Goal: Ask a question

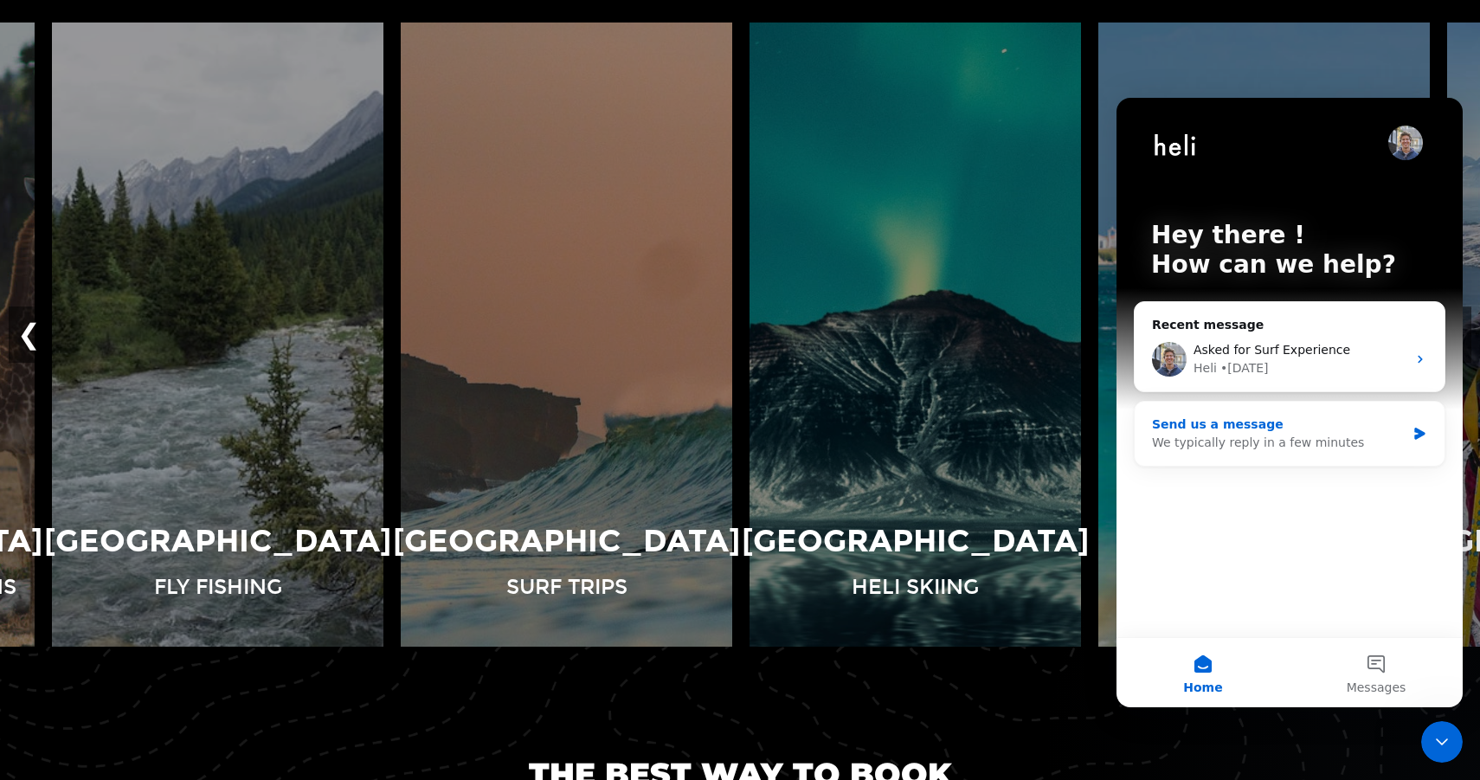
click at [1210, 438] on div "We typically reply in a few minutes" at bounding box center [1279, 443] width 254 height 18
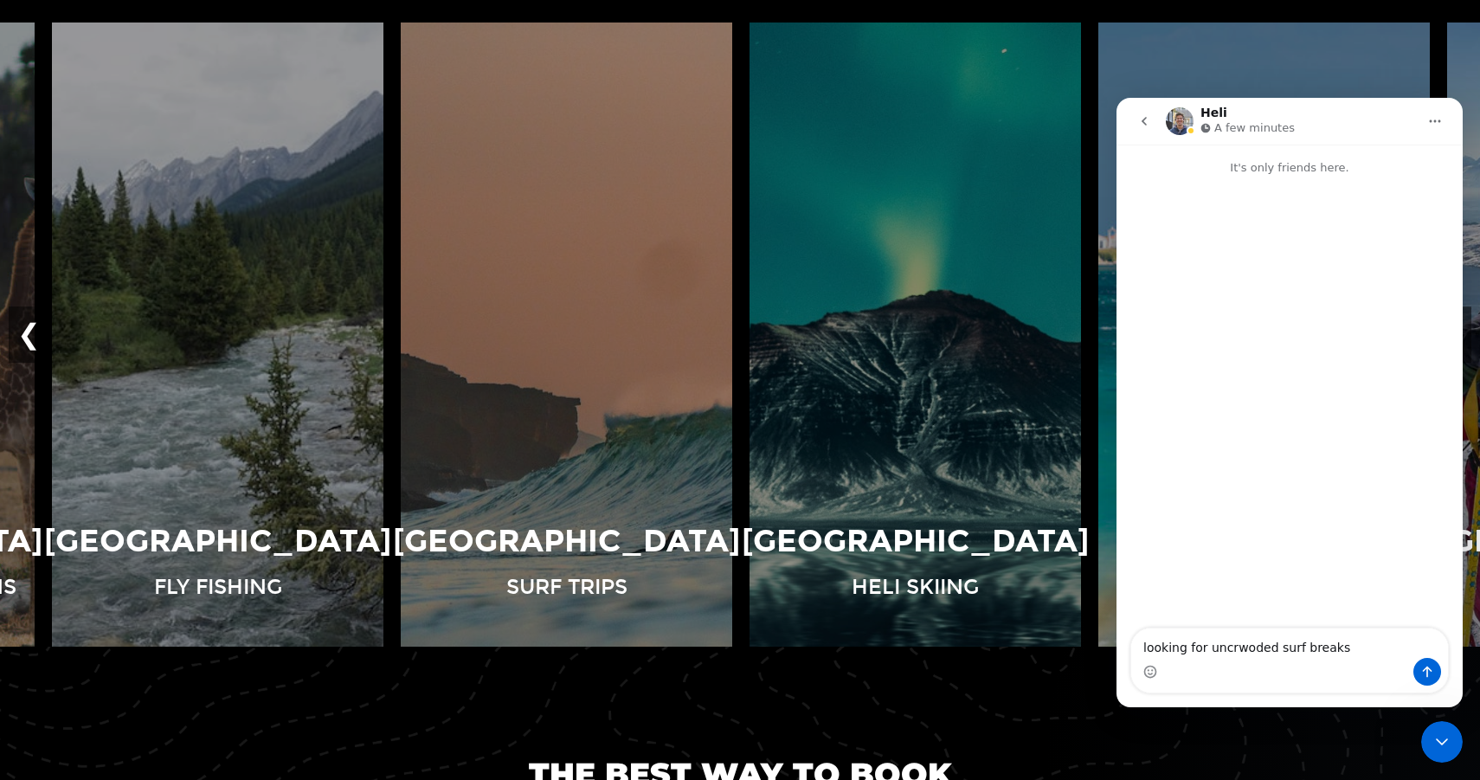
type textarea "looking for uncrwoded surf breaks"
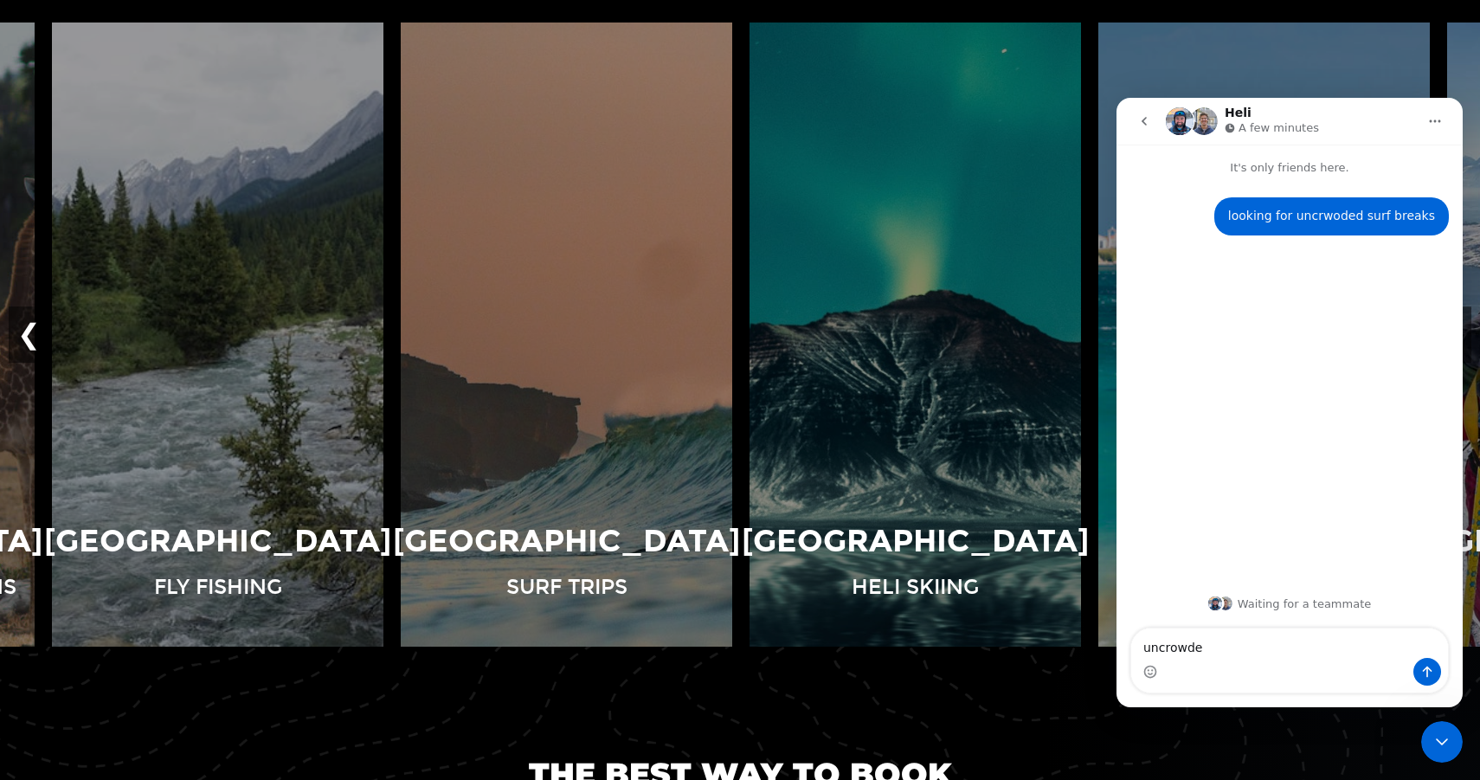
type textarea "uncrowded"
type textarea "whcih resort would you recommend"
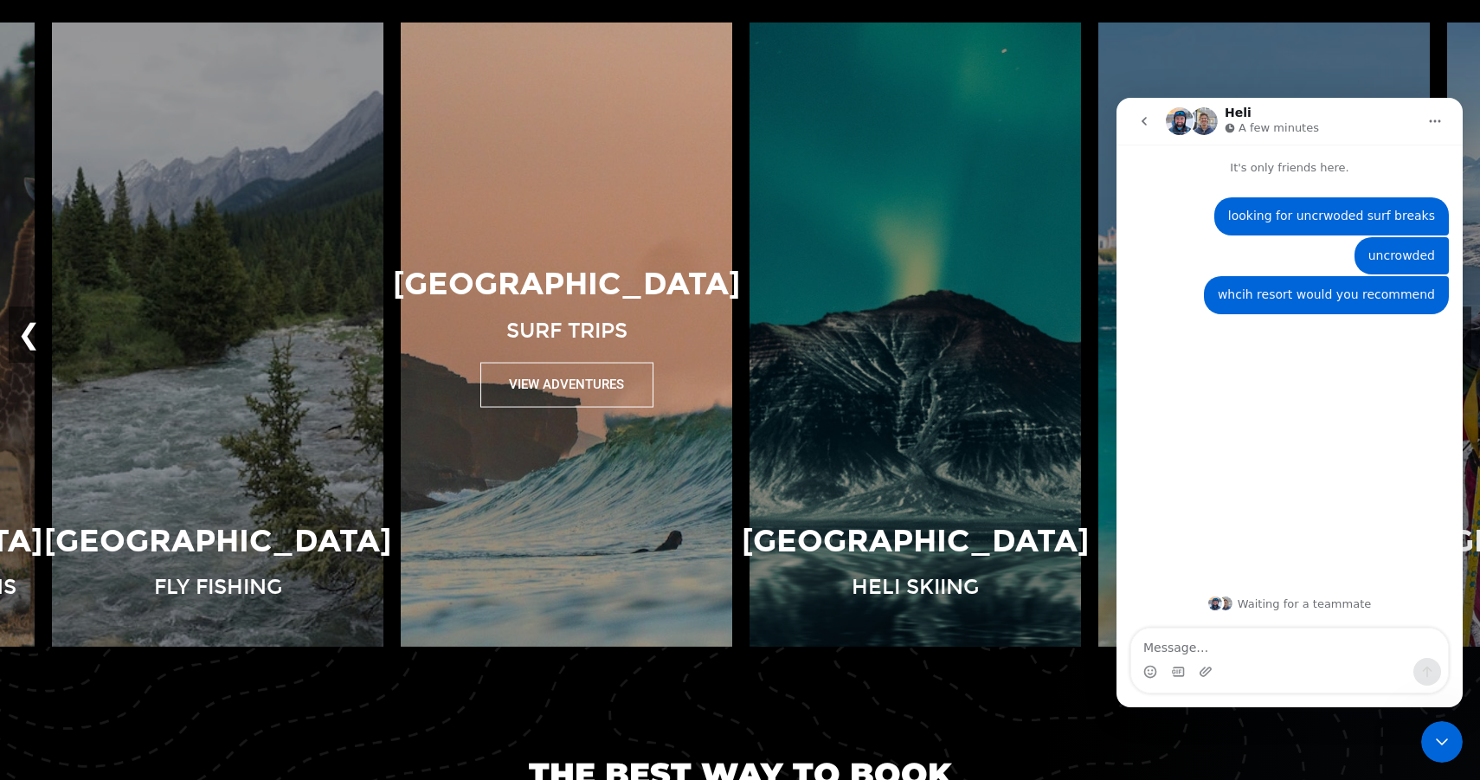
click at [612, 505] on img at bounding box center [566, 335] width 349 height 624
click at [582, 394] on button "View Adventures" at bounding box center [566, 385] width 173 height 44
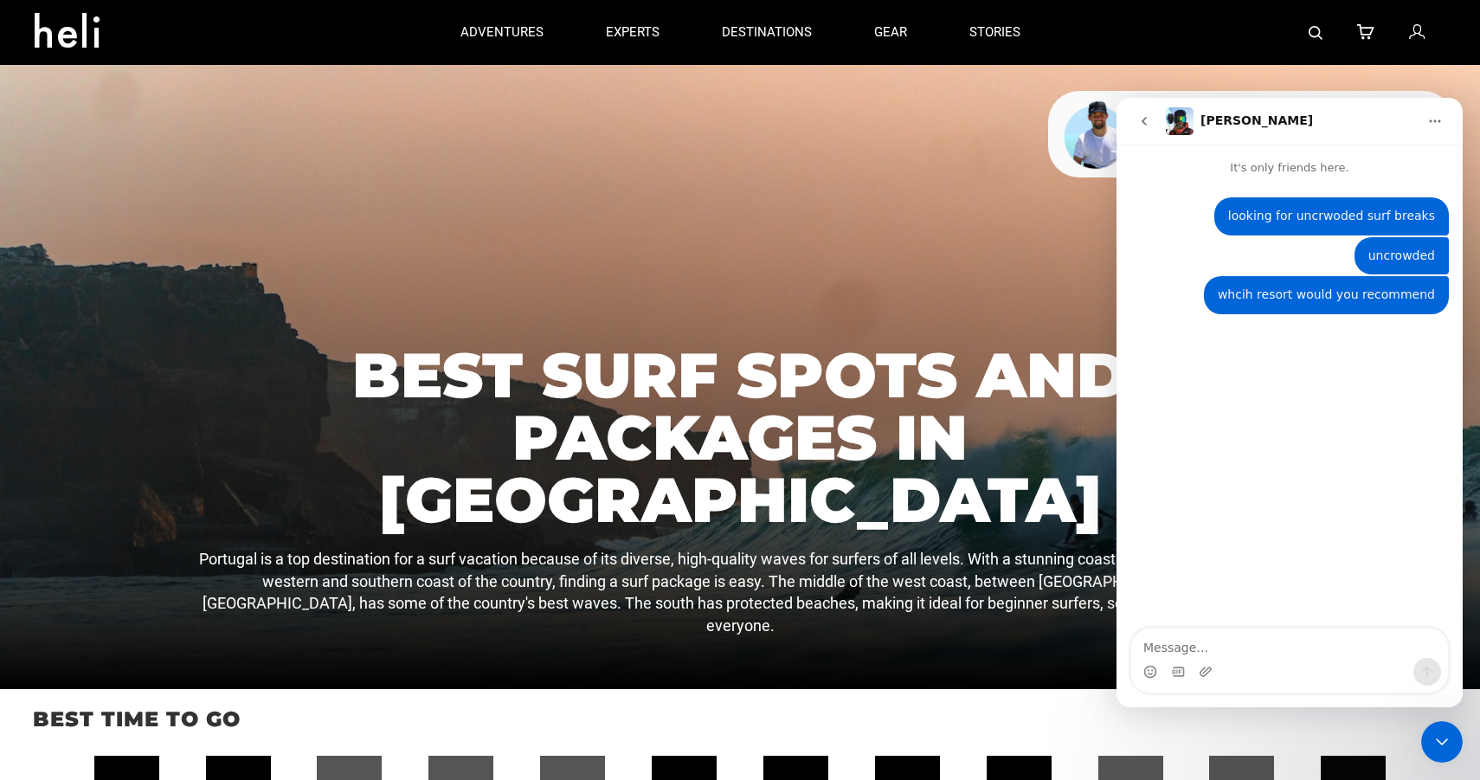
click at [1141, 125] on icon "go back" at bounding box center [1144, 121] width 14 height 14
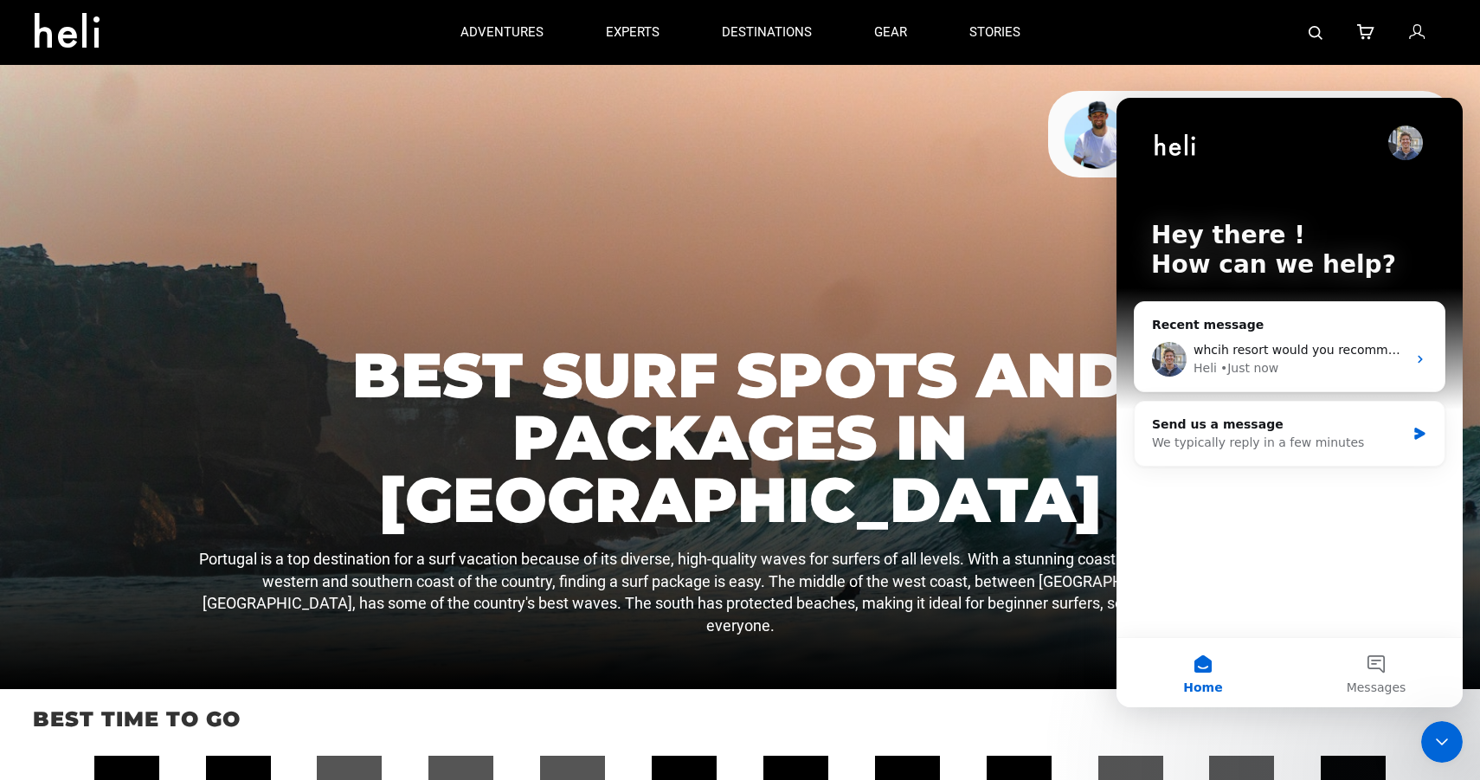
click at [870, 357] on div at bounding box center [740, 377] width 1480 height 624
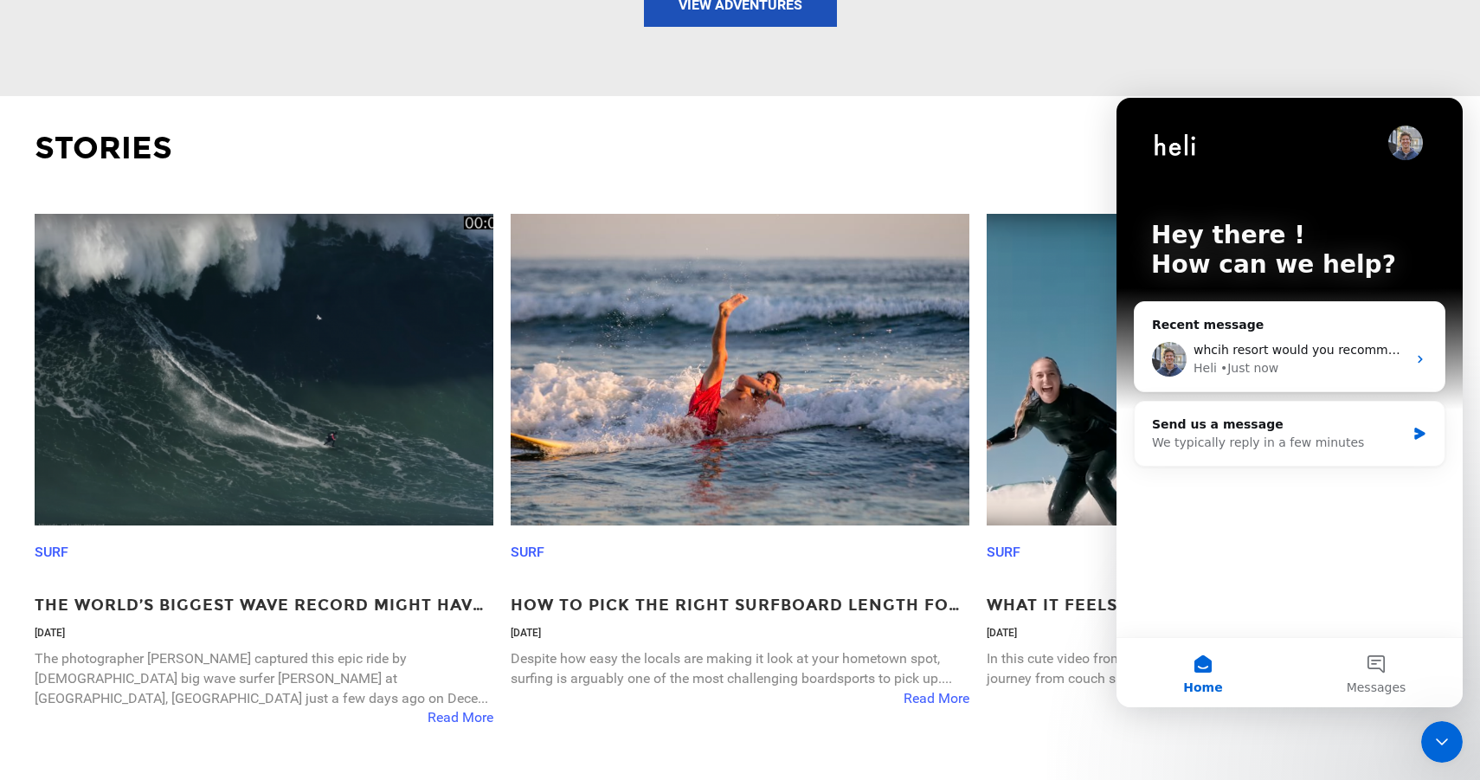
scroll to position [2842, 0]
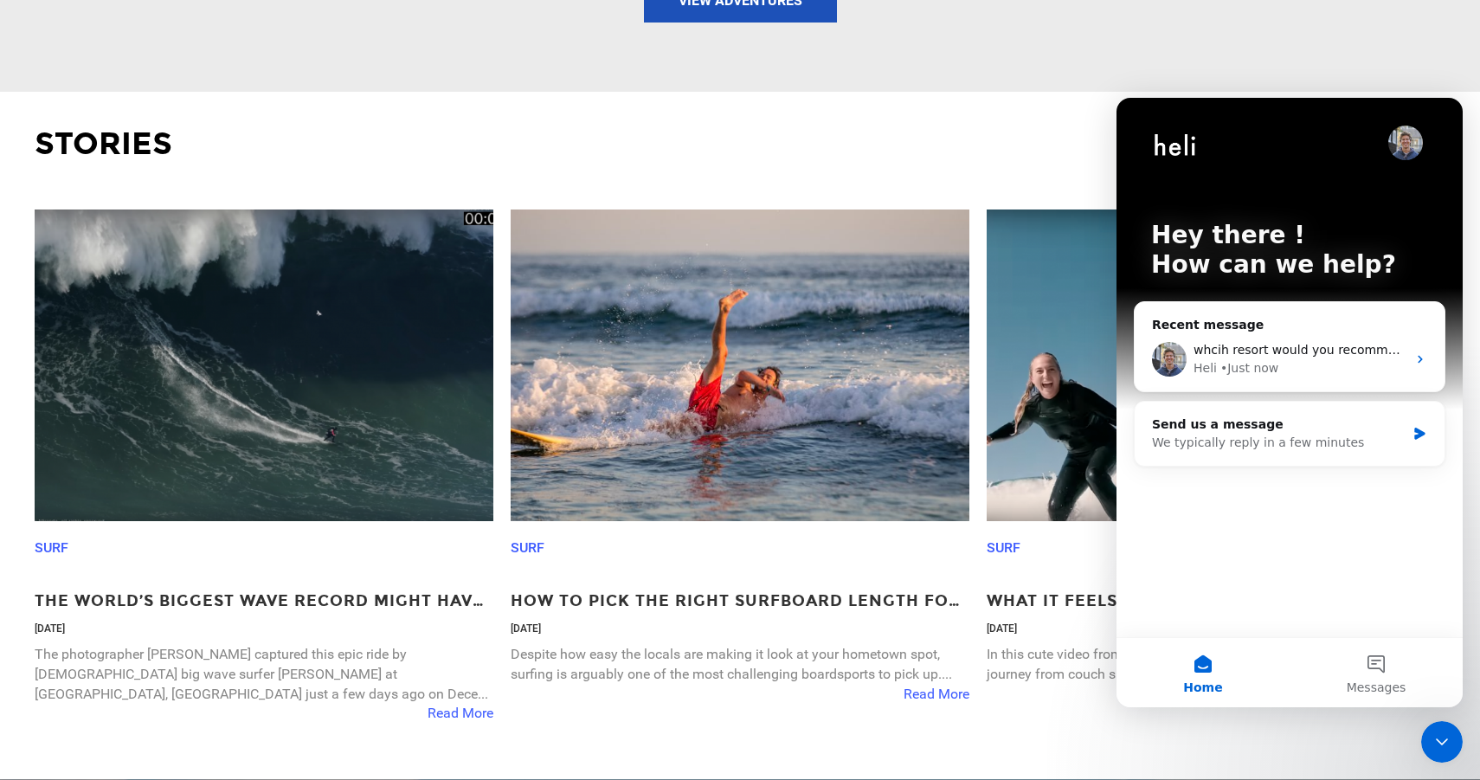
click at [840, 526] on p "Surf" at bounding box center [733, 548] width 444 height 55
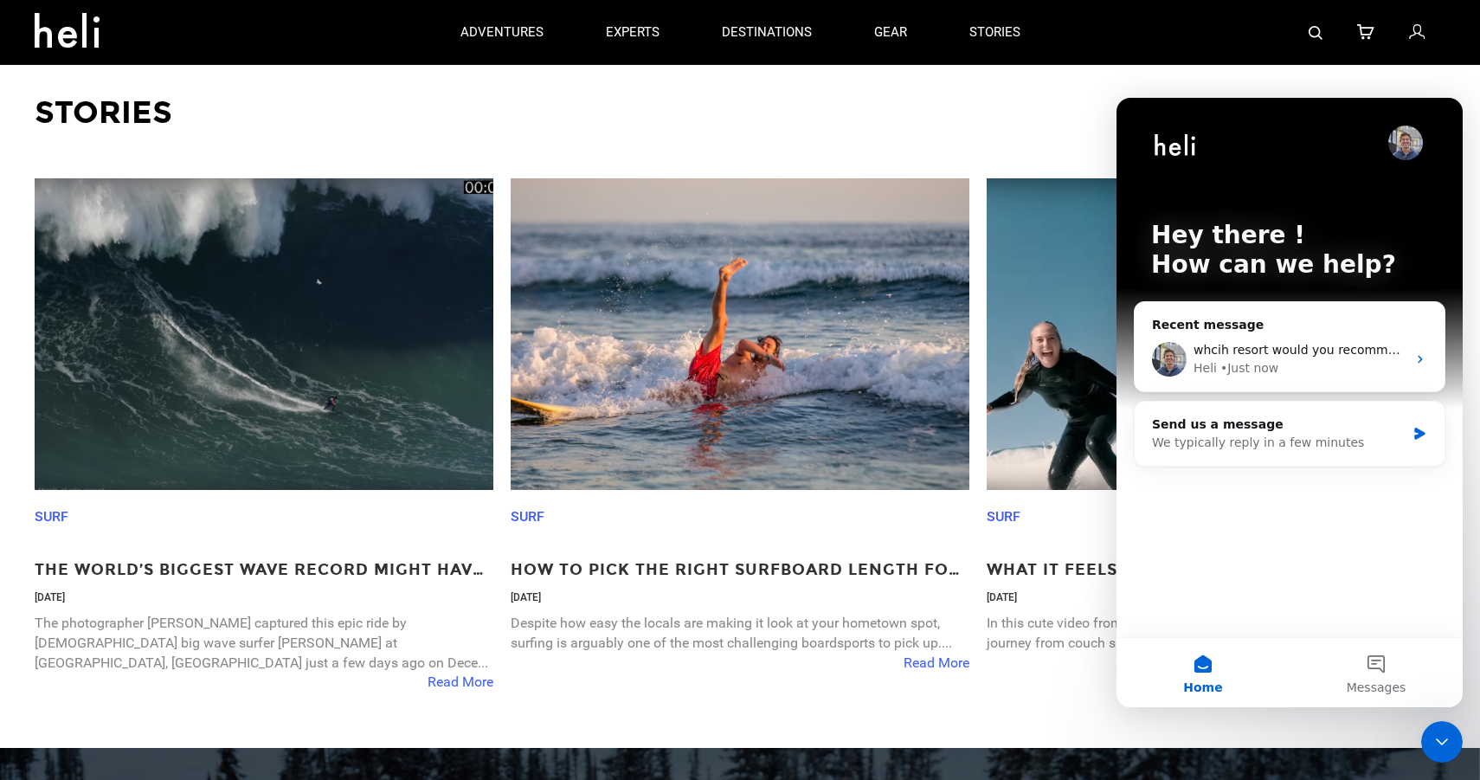
scroll to position [2777, 0]
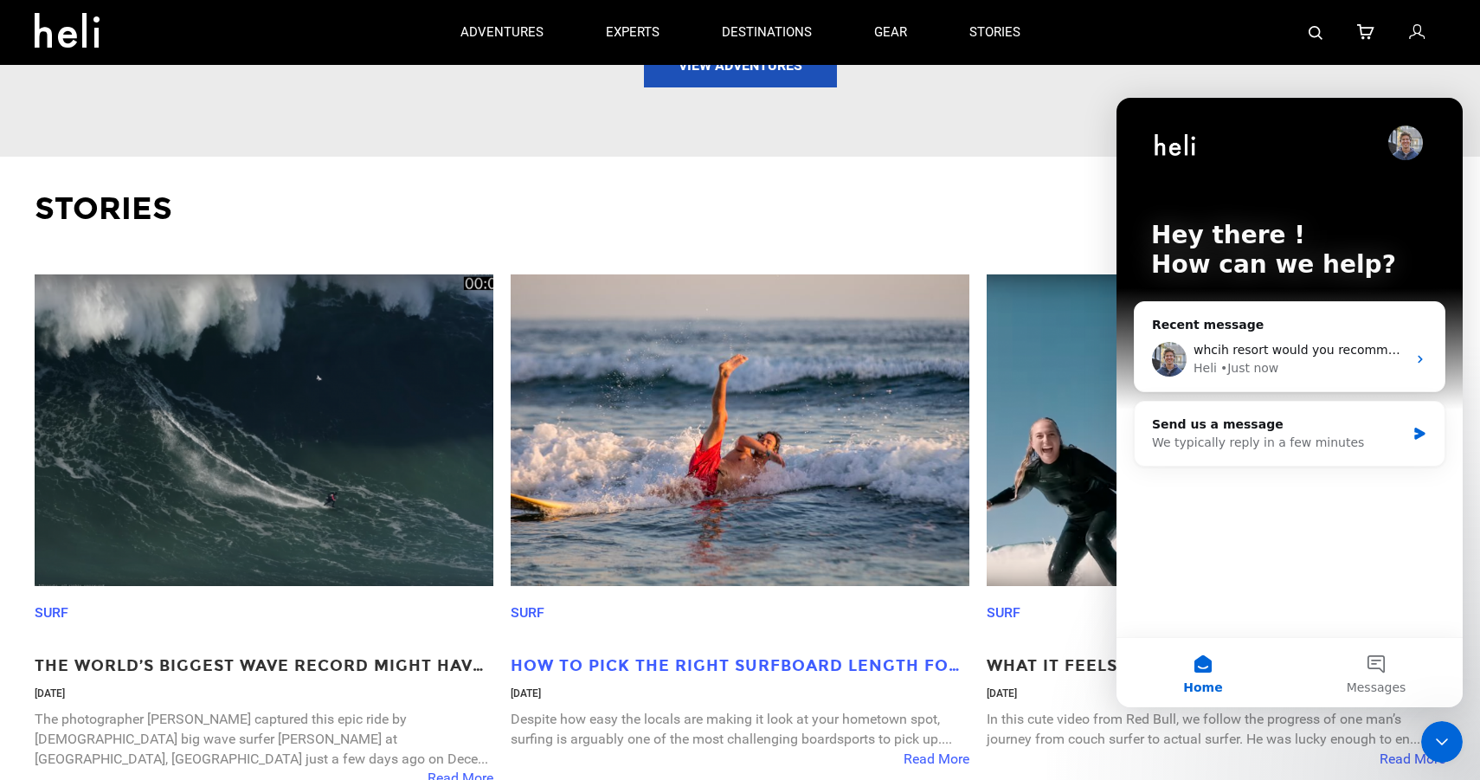
click at [821, 655] on p "How to Pick the Right Surfboard Length for Beginners" at bounding box center [740, 666] width 459 height 23
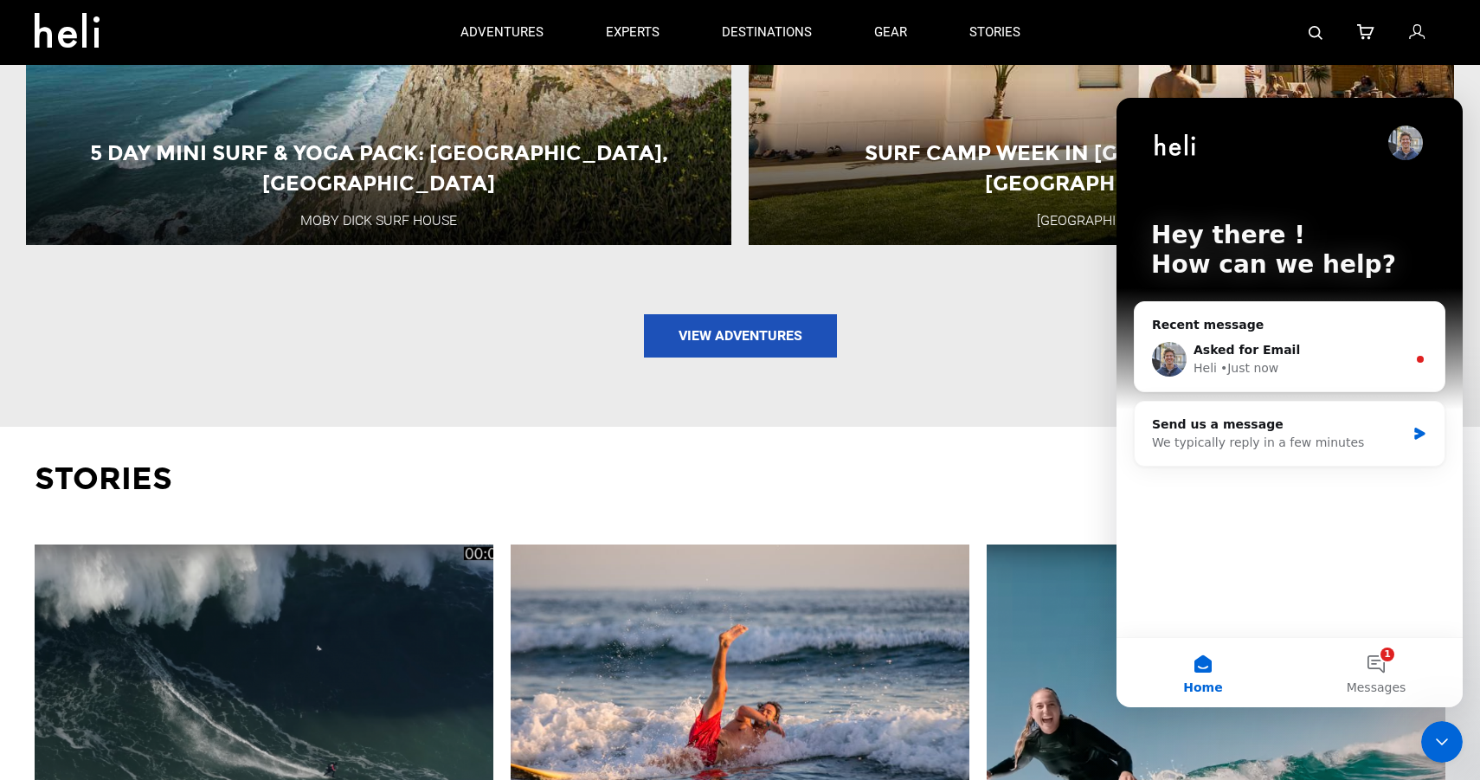
scroll to position [2480, 0]
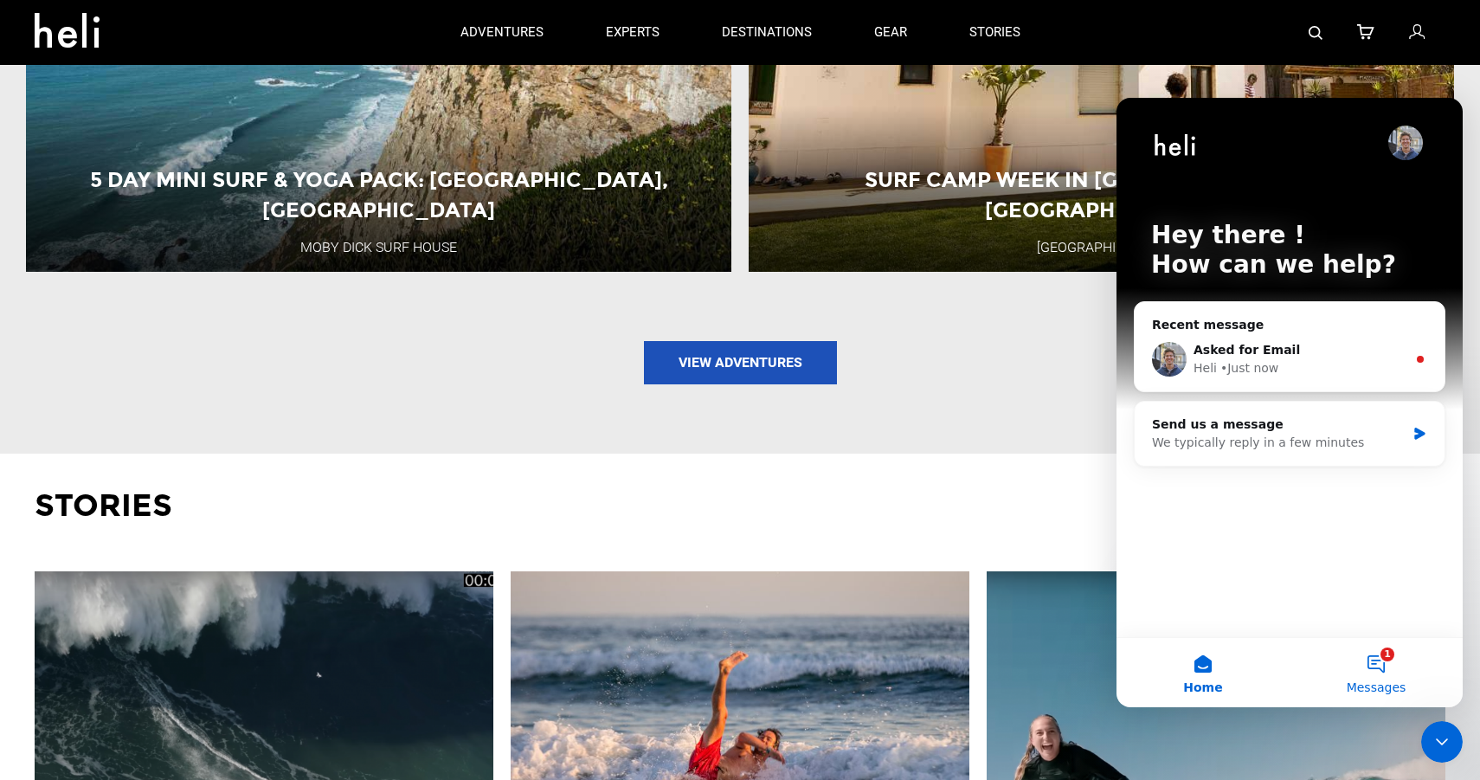
click at [1374, 661] on button "1 Messages" at bounding box center [1376, 672] width 173 height 69
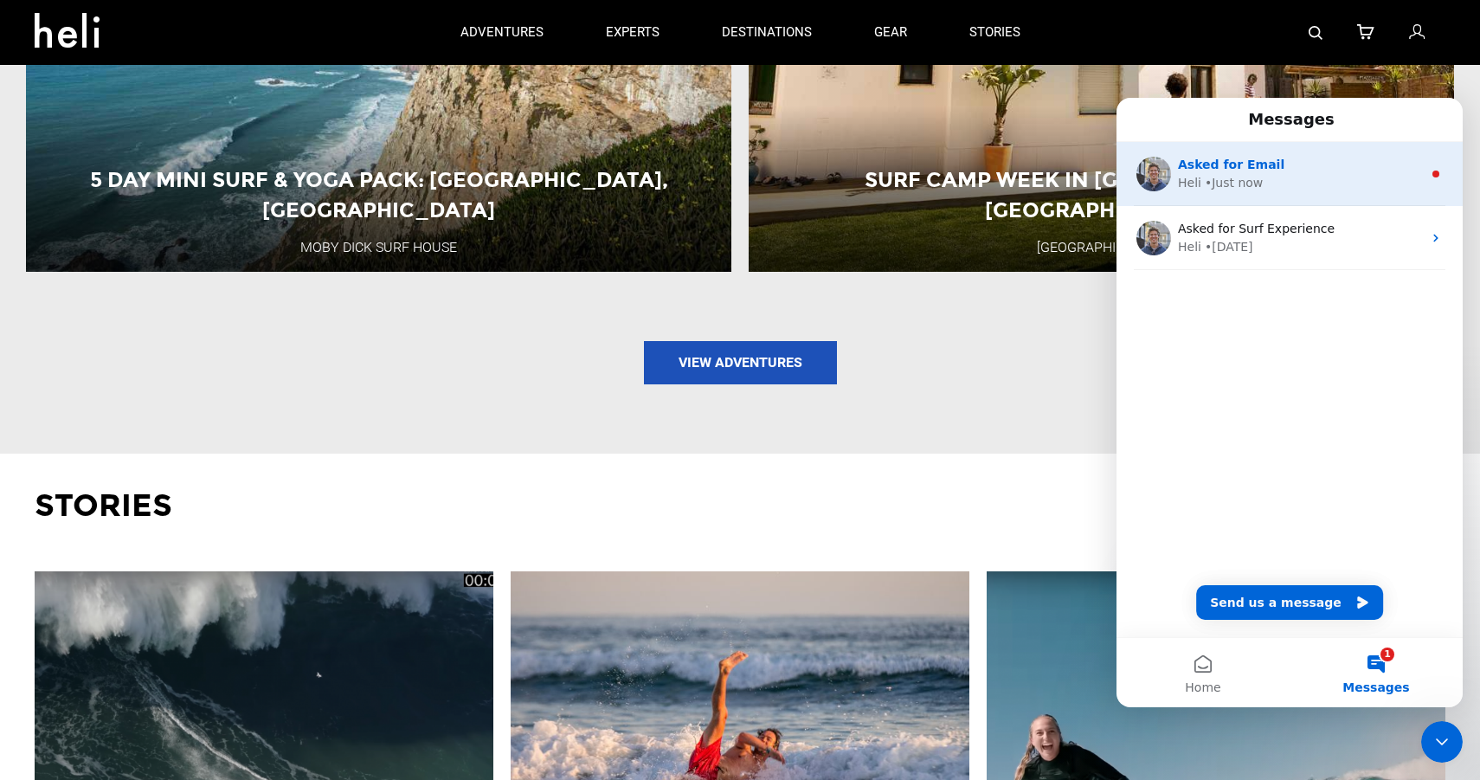
click at [1213, 184] on div "• Just now" at bounding box center [1234, 183] width 58 height 18
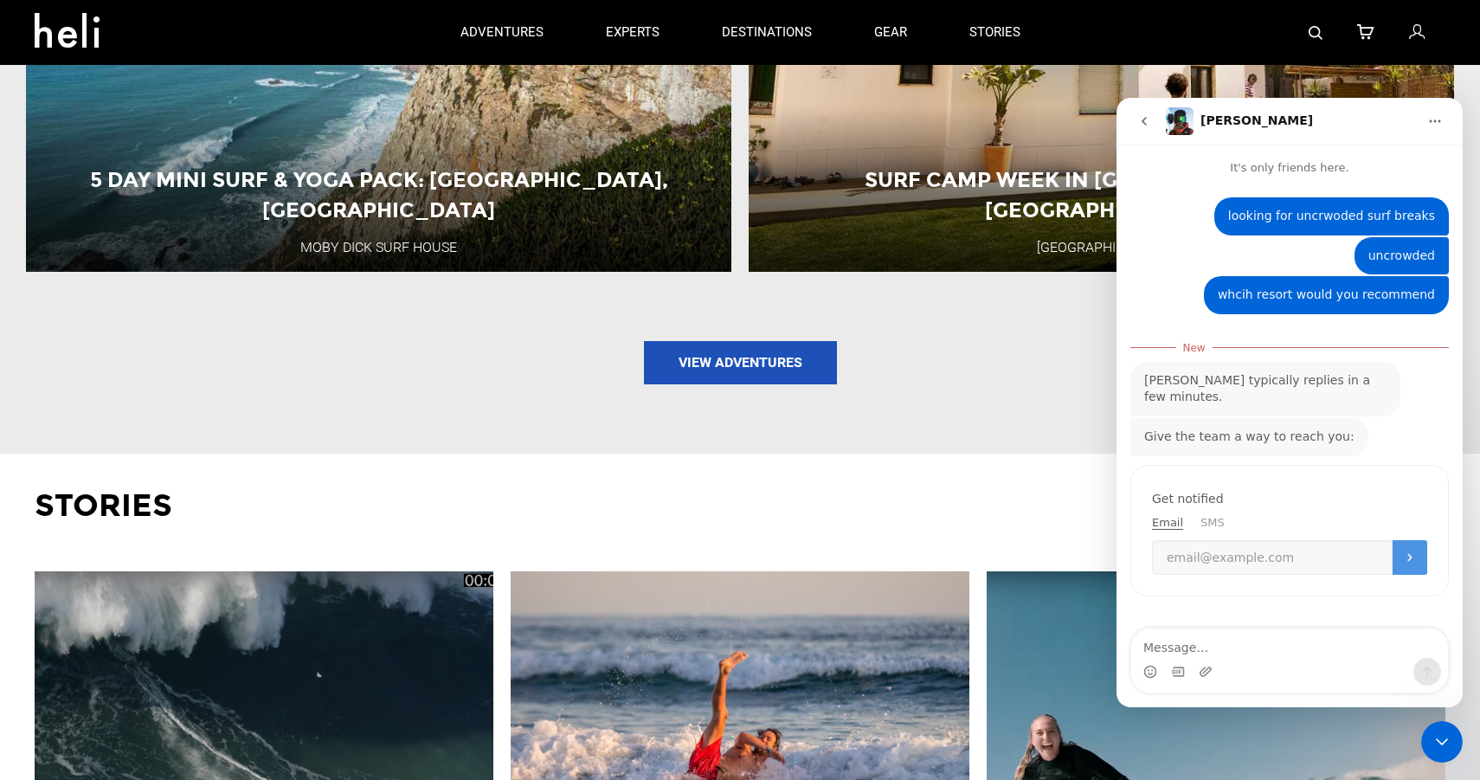
scroll to position [3, 0]
